Goal: Task Accomplishment & Management: Manage account settings

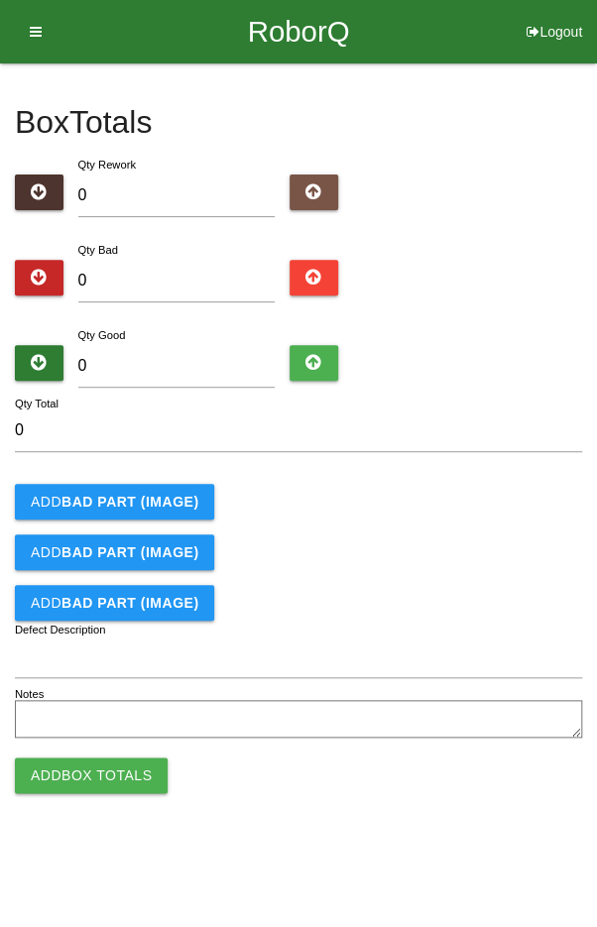
type input "9"
type input "96"
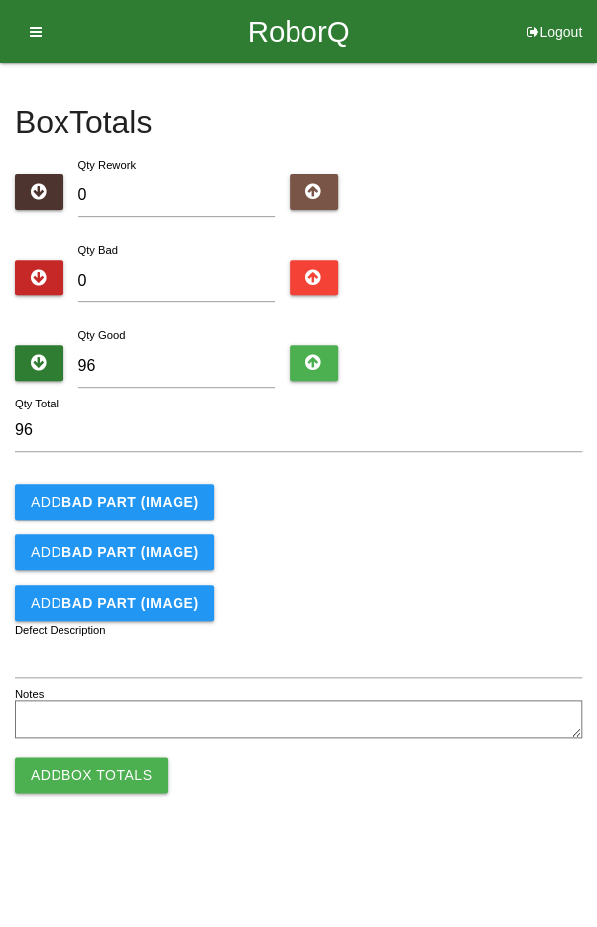
click at [466, 505] on div "Add BAD PART (IMAGE)" at bounding box center [298, 502] width 567 height 36
click at [69, 781] on button "Add Box Totals" at bounding box center [91, 775] width 153 height 36
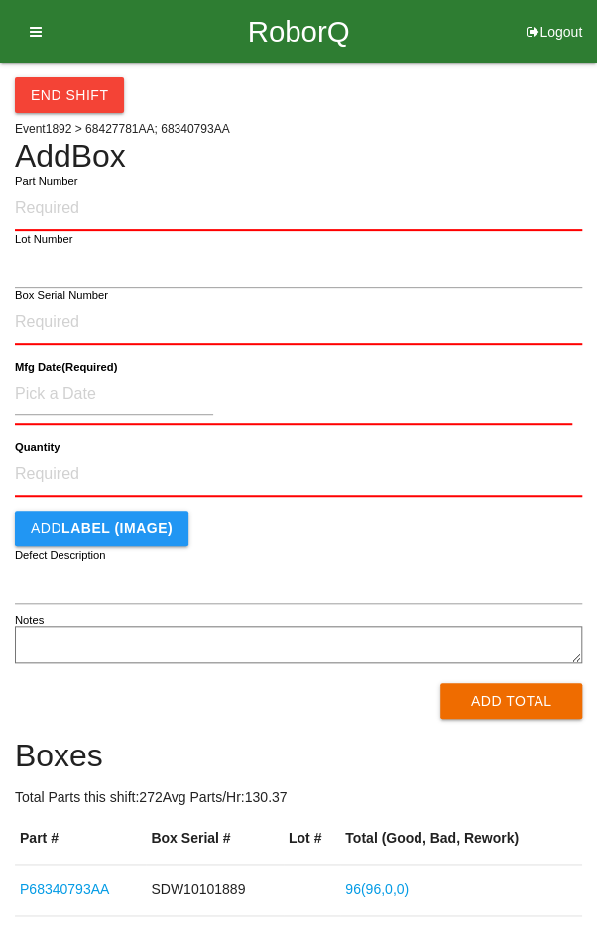
click at [506, 124] on div "End Shift Event 1892 > 68427781AA; 68340793AA Add Box Part Number Lot Number Bo…" at bounding box center [298, 540] width 567 height 955
click at [74, 99] on button "End Shift" at bounding box center [69, 95] width 109 height 36
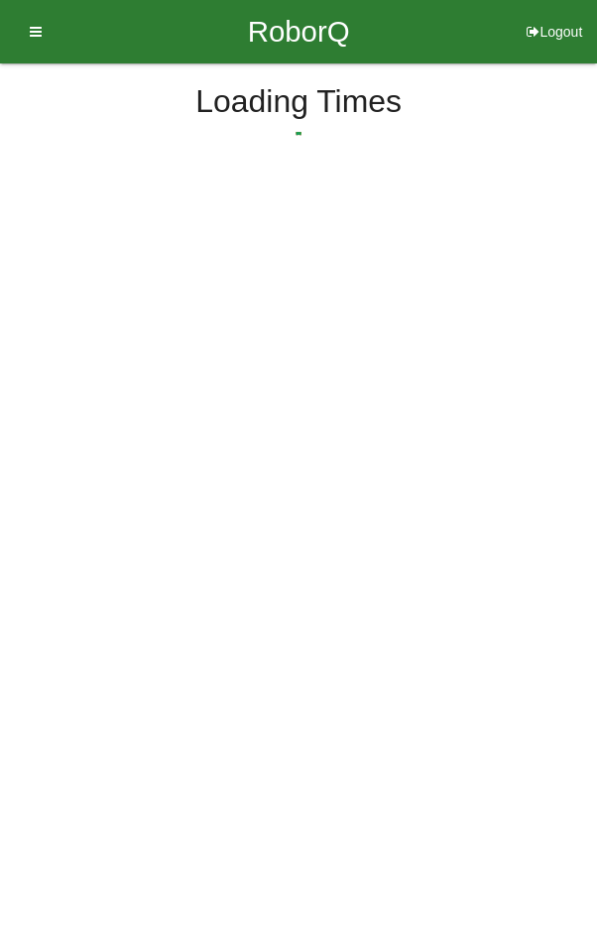
select select "7"
select select "38"
select select "2"
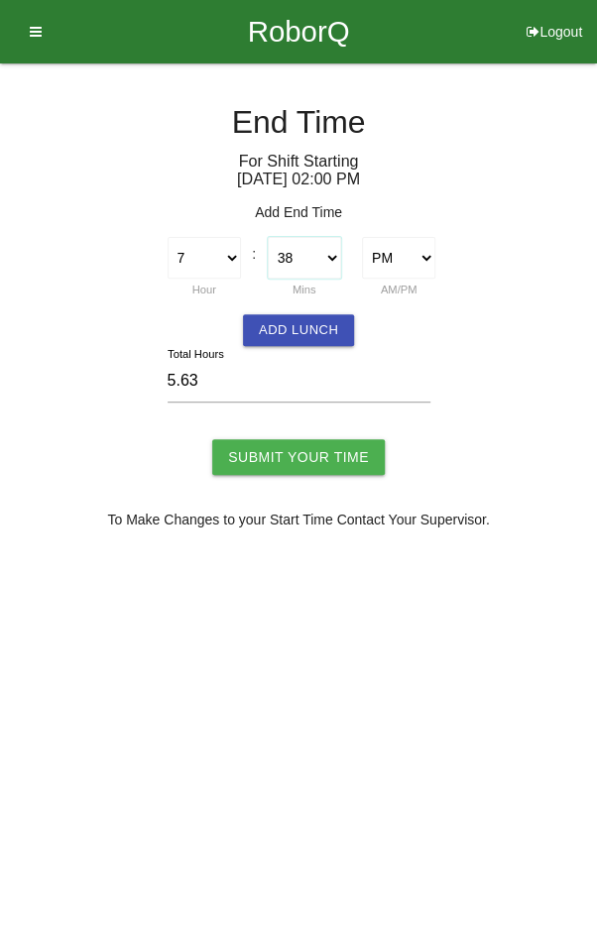
click at [304, 254] on select "00 01 02 03 04 05 06 07 08 09 10 11 12 13 14 15 16 17 18 19 20 21 22 23 24 25 2…" at bounding box center [304, 258] width 73 height 42
select select "30"
type input "5.50"
click at [289, 335] on button "Add Lunch" at bounding box center [298, 330] width 111 height 32
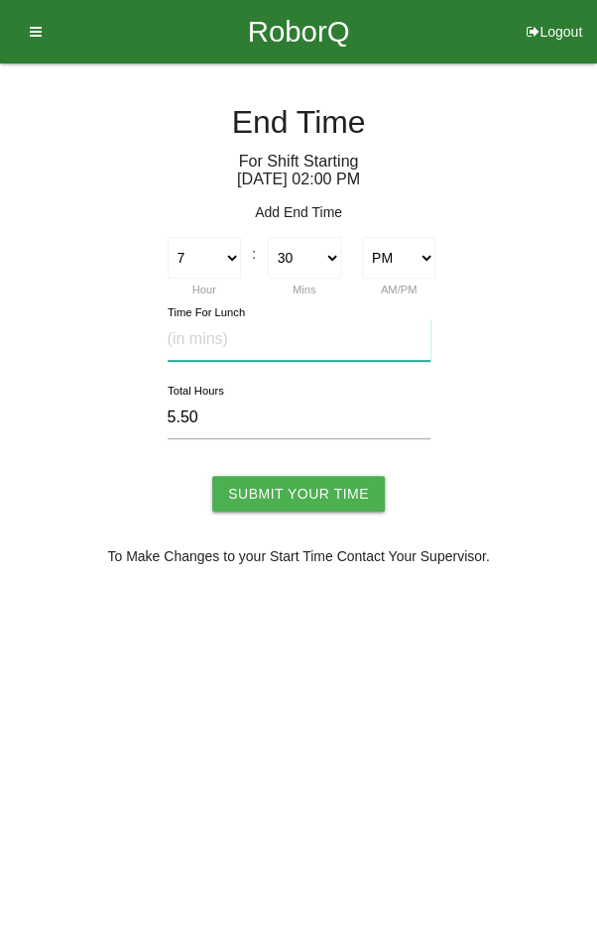
click at [301, 343] on input "text" at bounding box center [298, 339] width 263 height 43
type input "20"
type input "5.17"
click at [307, 498] on input "Submit Your Time" at bounding box center [298, 494] width 172 height 36
type input "Processing..."
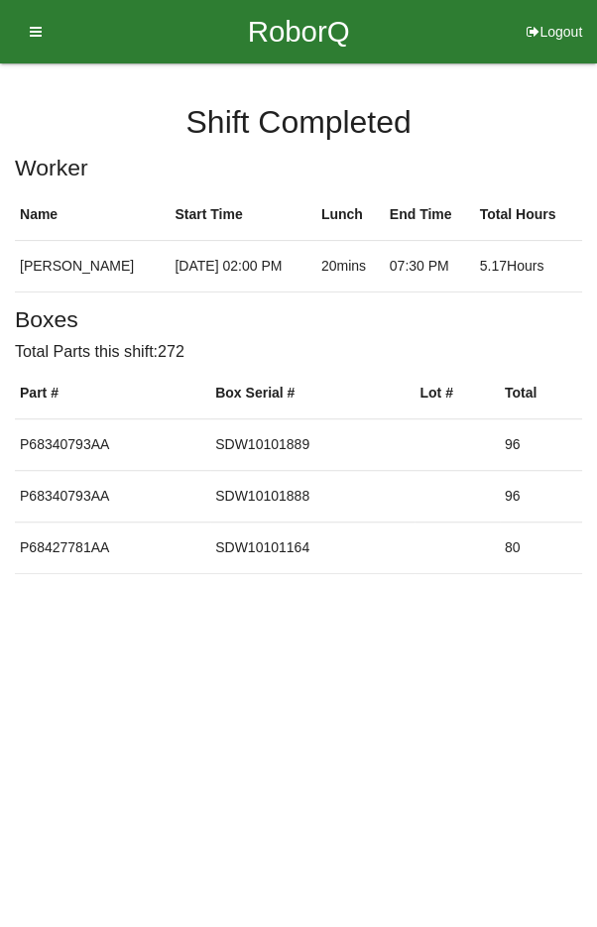
click at [39, 31] on icon at bounding box center [29, 31] width 25 height 63
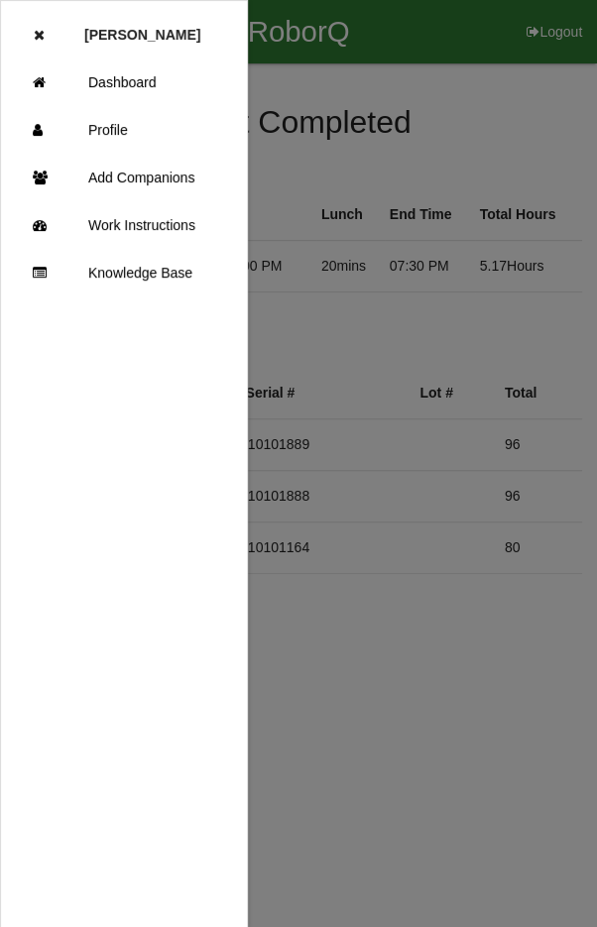
click at [148, 79] on link "Dashboard" at bounding box center [124, 82] width 246 height 48
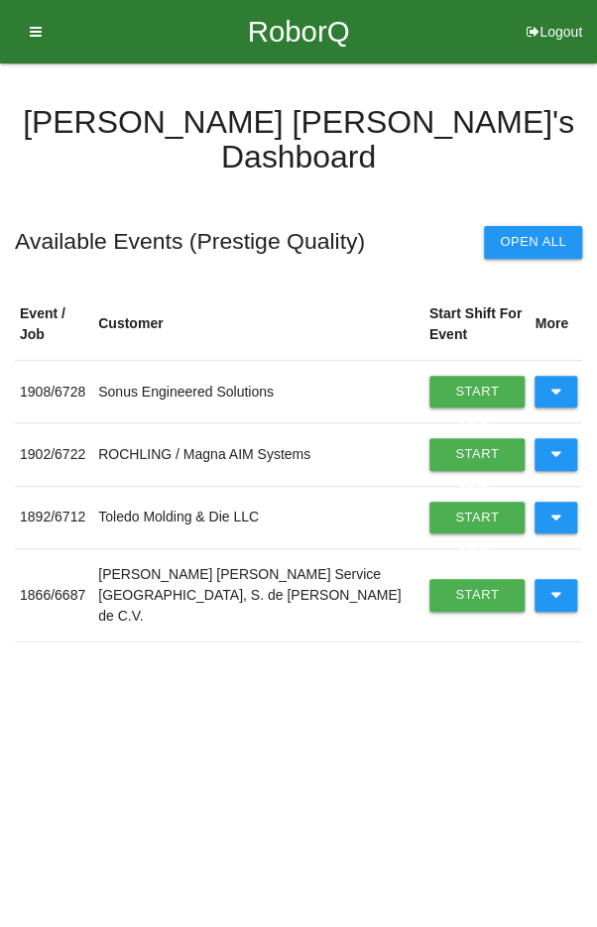
click at [547, 438] on button at bounding box center [555, 454] width 43 height 32
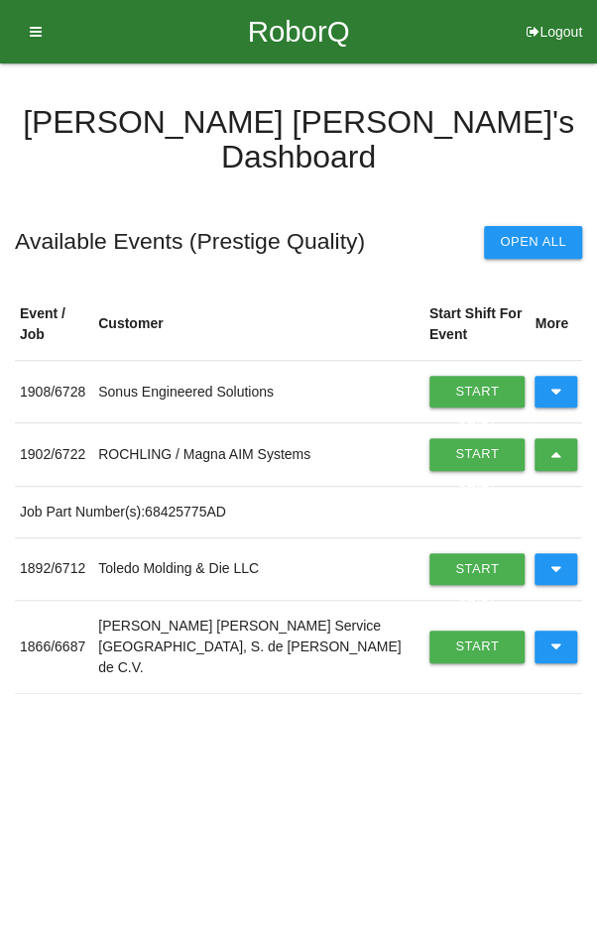
click at [556, 438] on icon at bounding box center [555, 454] width 11 height 32
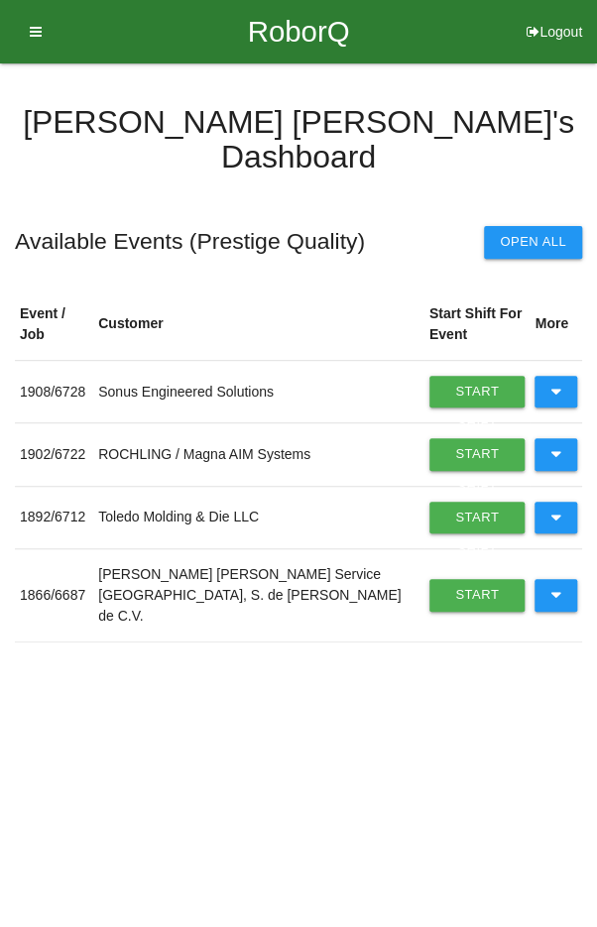
click at [556, 579] on icon at bounding box center [555, 595] width 11 height 32
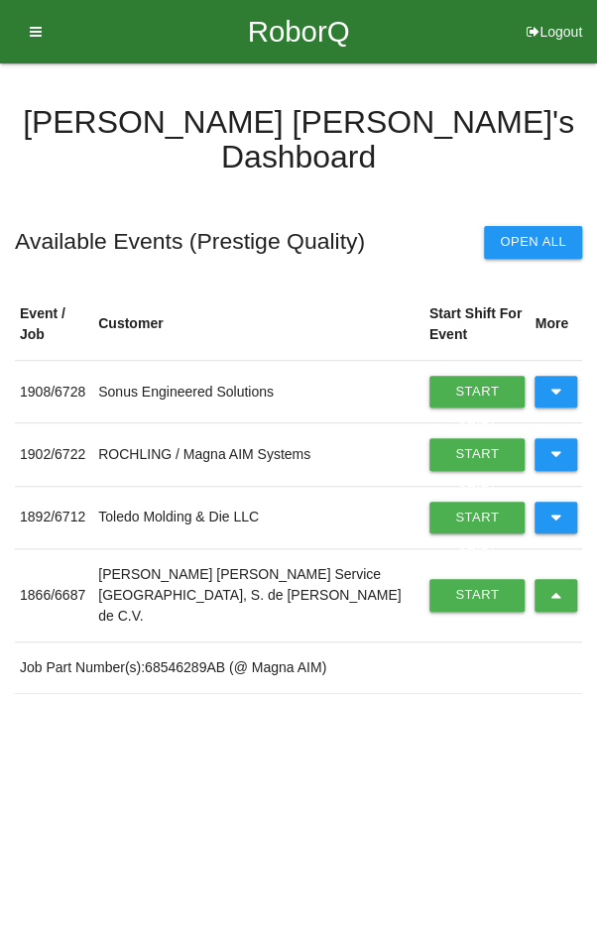
click at [454, 579] on link "Start Shift" at bounding box center [477, 595] width 96 height 32
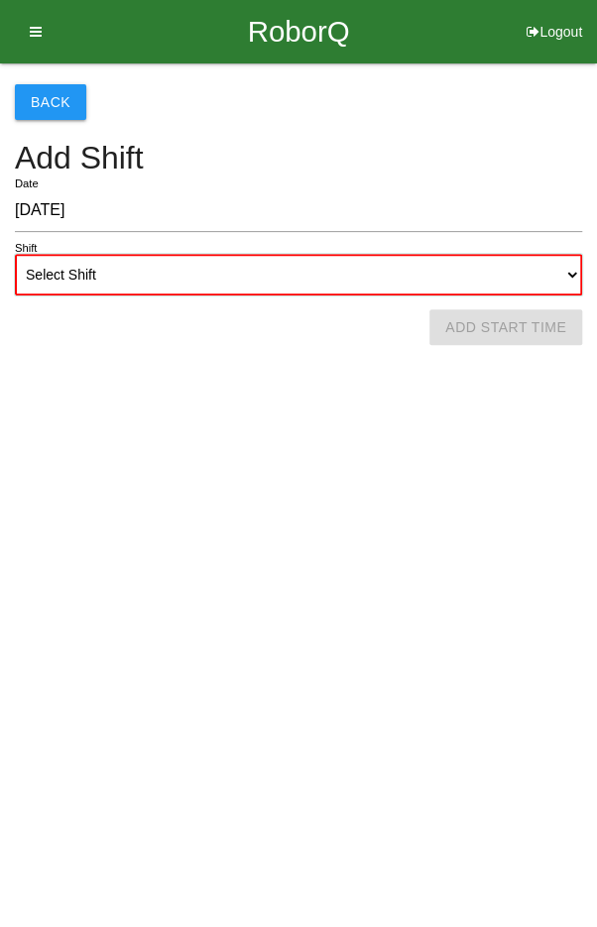
click at [314, 283] on select "Select Shift 1st Shift 2nd Shift 3rd Shift 4th Shift" at bounding box center [298, 275] width 567 height 42
select select "2"
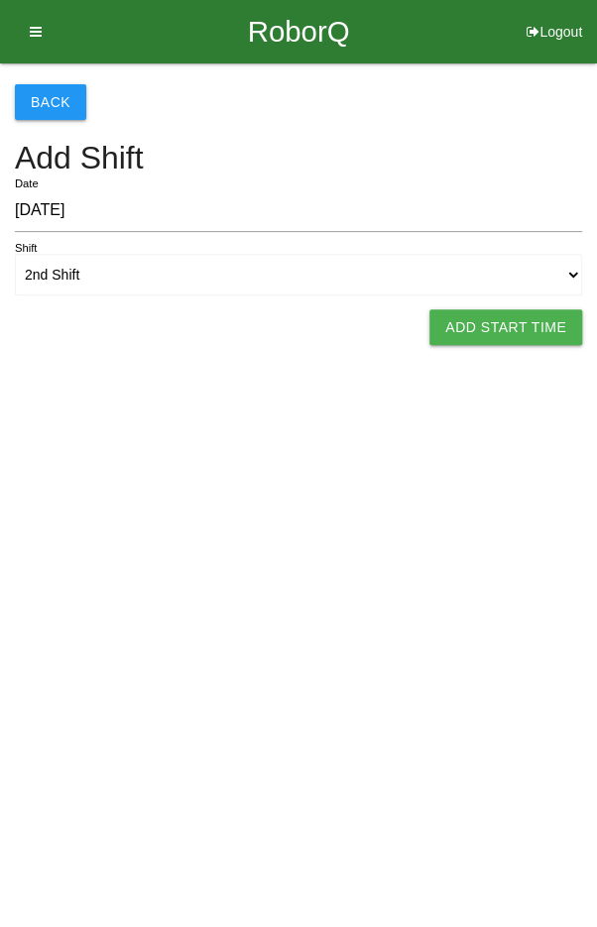
click at [512, 317] on button "Add Start Time" at bounding box center [505, 327] width 153 height 36
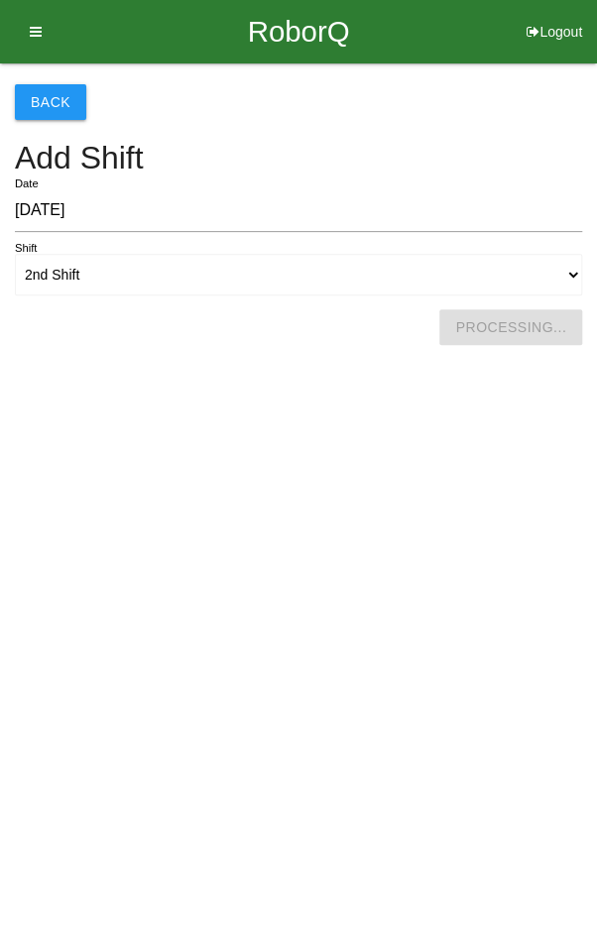
select select "7"
select select "38"
select select "2"
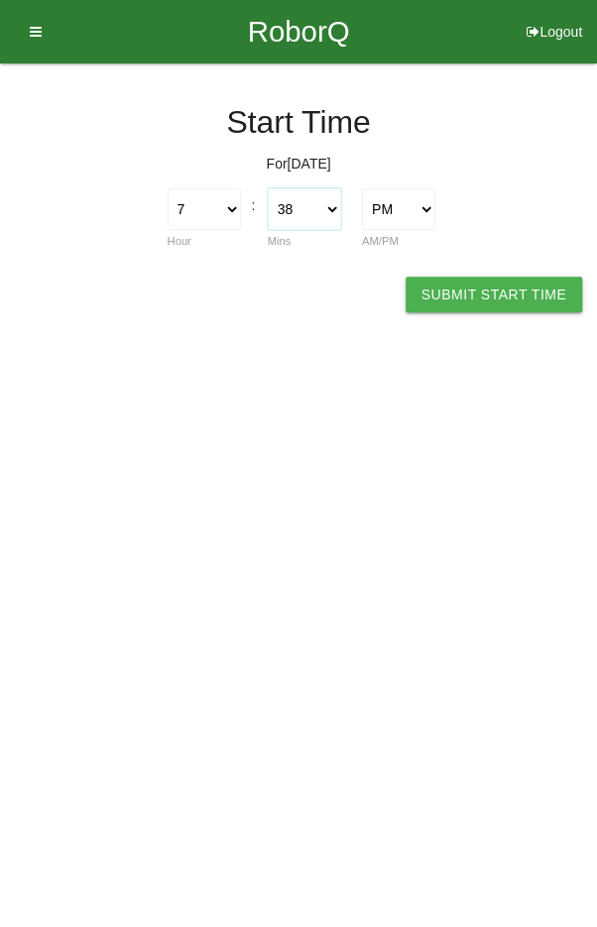
click at [301, 212] on select "00 01 02 03 04 05 06 07 08 09 10 11 12 13 14 15 16 17 18 19 20 21 22 23 24 25 2…" at bounding box center [304, 209] width 73 height 42
select select "30"
click at [499, 279] on button "Submit Start Time" at bounding box center [493, 294] width 176 height 36
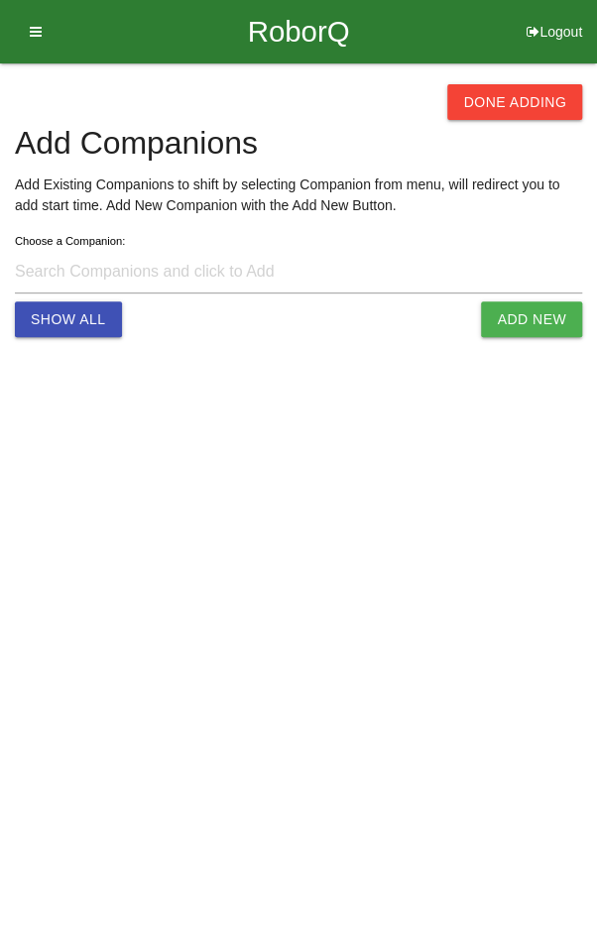
click at [542, 96] on button "Done Adding" at bounding box center [514, 102] width 135 height 36
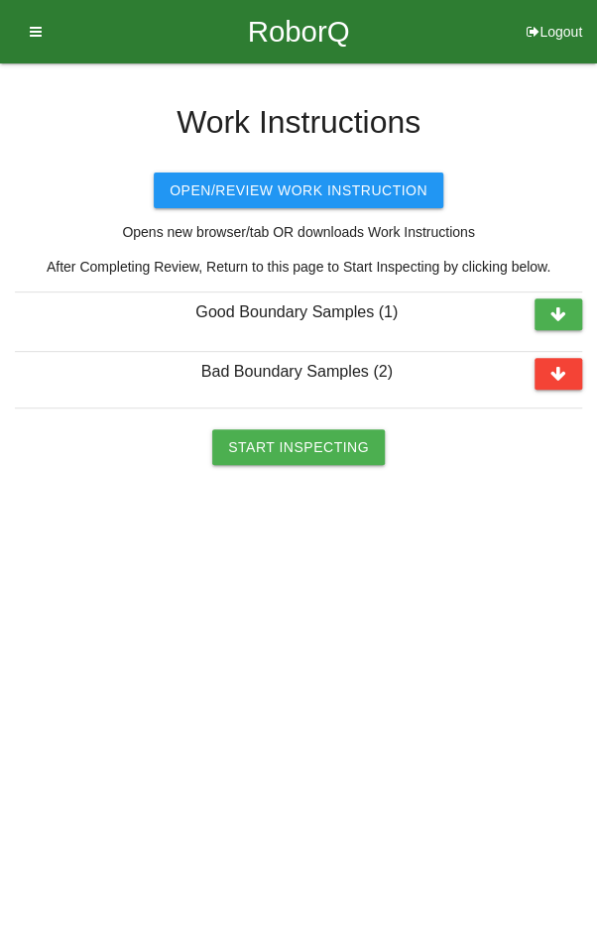
click at [283, 434] on button "Start Inspecting" at bounding box center [298, 447] width 172 height 36
